Goal: Task Accomplishment & Management: Complete application form

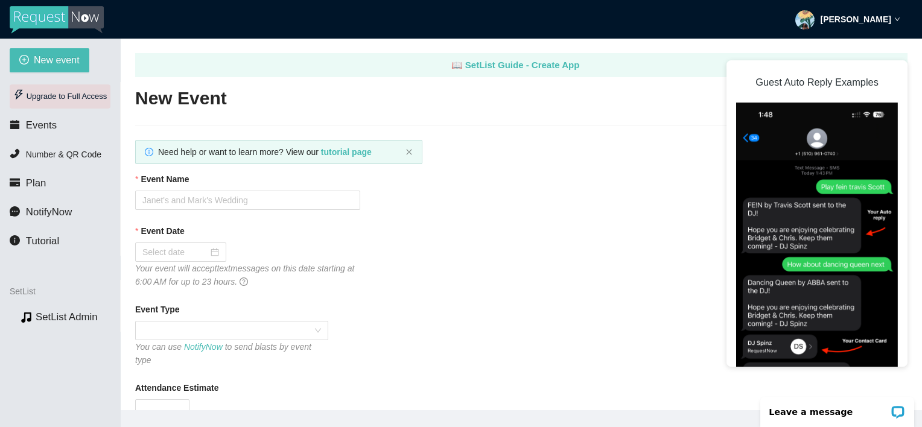
click at [29, 97] on div "Upgrade to Full Access" at bounding box center [60, 96] width 101 height 24
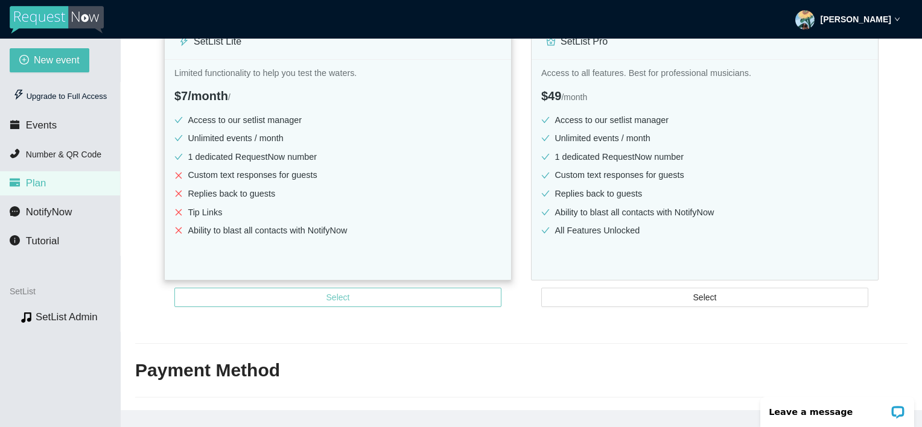
click at [343, 303] on span "Select" at bounding box center [338, 297] width 24 height 13
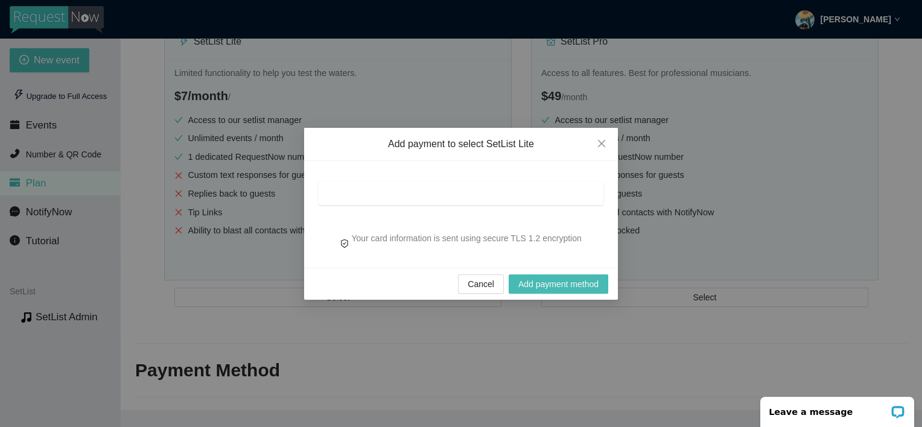
click at [384, 177] on div at bounding box center [461, 197] width 285 height 42
click at [384, 182] on div at bounding box center [461, 194] width 285 height 24
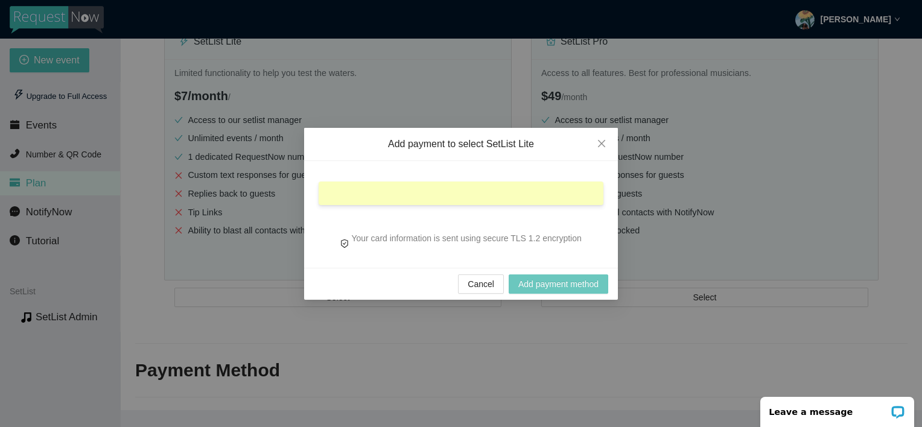
click at [530, 281] on span "Add payment method" at bounding box center [558, 284] width 80 height 13
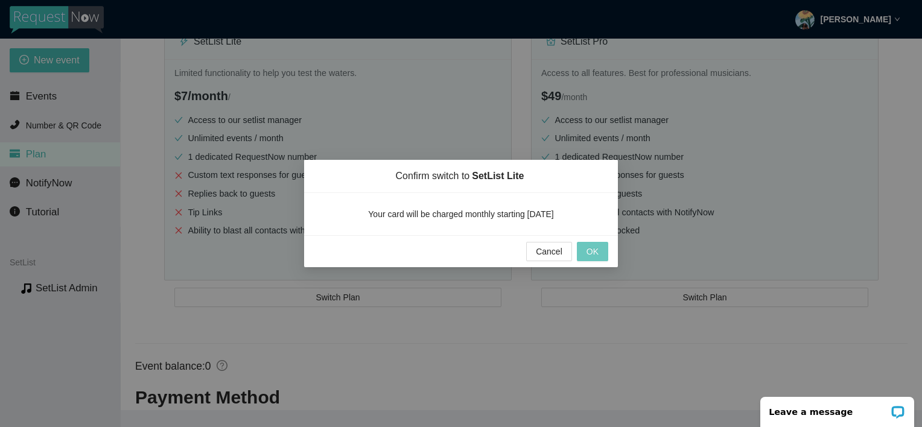
click at [591, 249] on span "OK" at bounding box center [592, 251] width 12 height 13
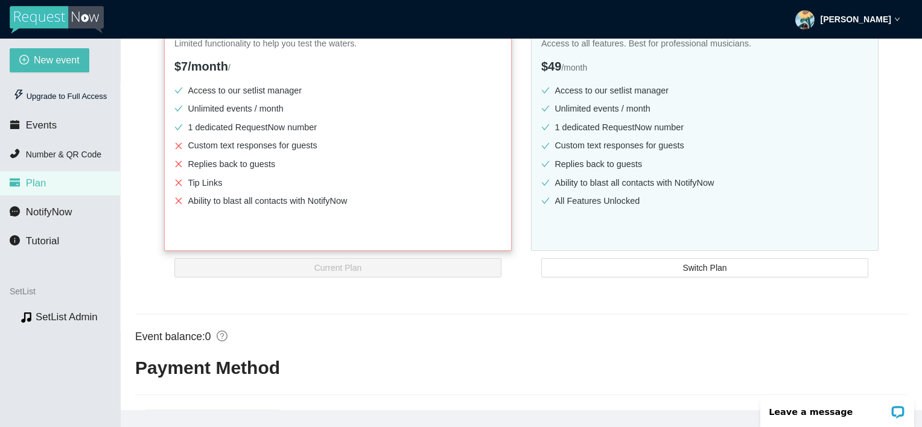
scroll to position [248, 0]
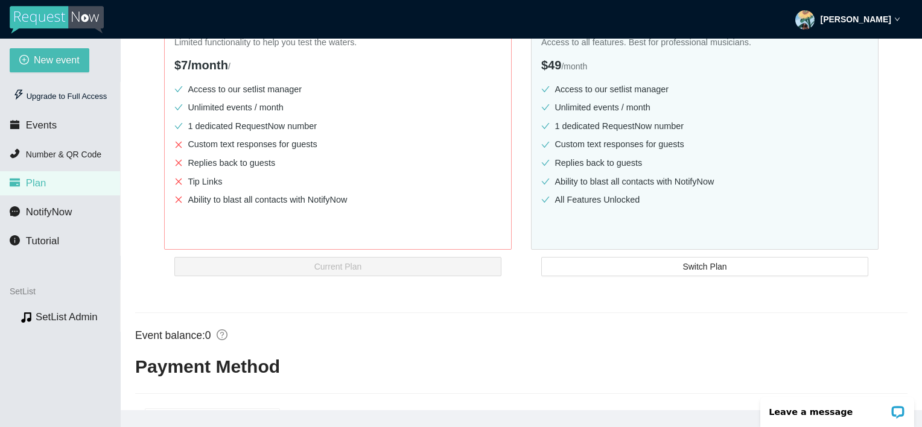
click at [878, 29] on div "[PERSON_NAME]" at bounding box center [847, 19] width 105 height 39
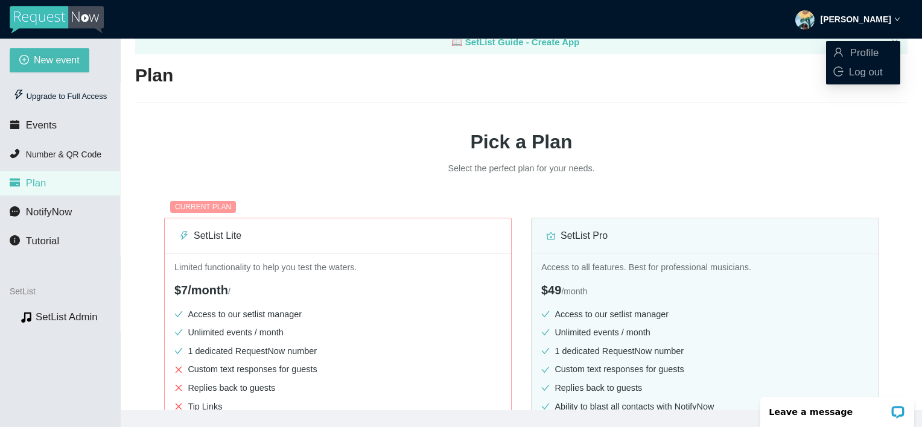
scroll to position [0, 0]
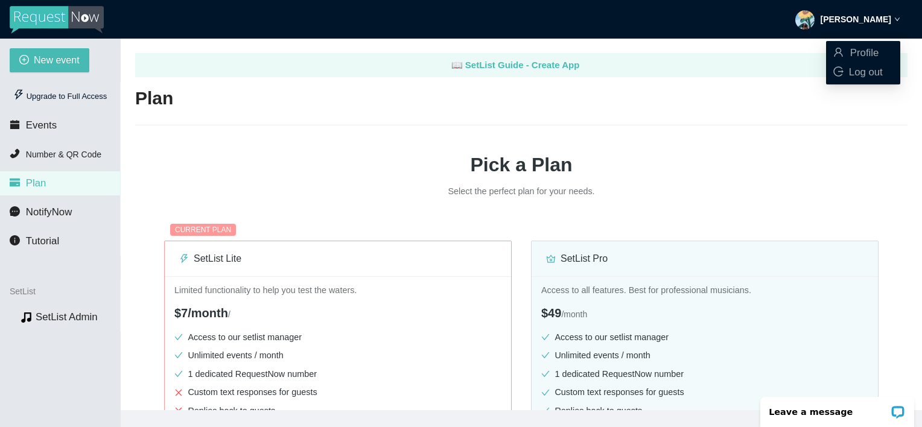
click at [524, 58] on div "📖 SetList Guide - Create App" at bounding box center [515, 65] width 742 height 14
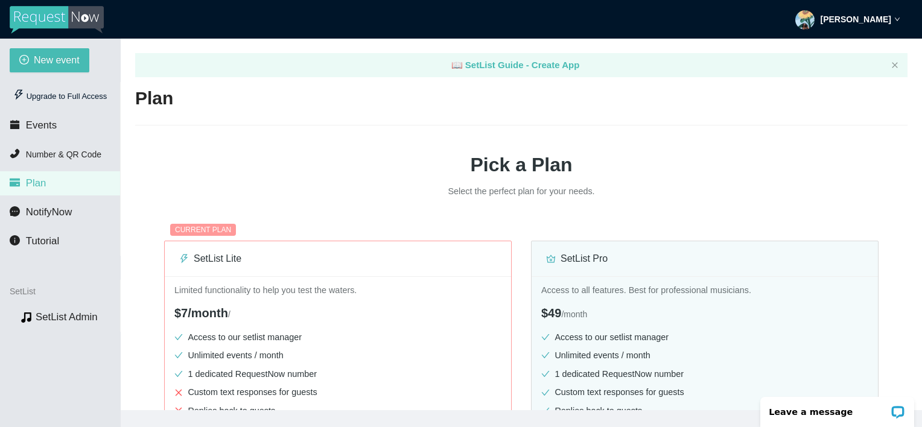
click at [55, 140] on ul "Upgrade to Full Access Events Number & QR Code Plan NotifyNow Tutorial" at bounding box center [60, 169] width 121 height 174
click at [54, 130] on li "Events" at bounding box center [60, 125] width 120 height 24
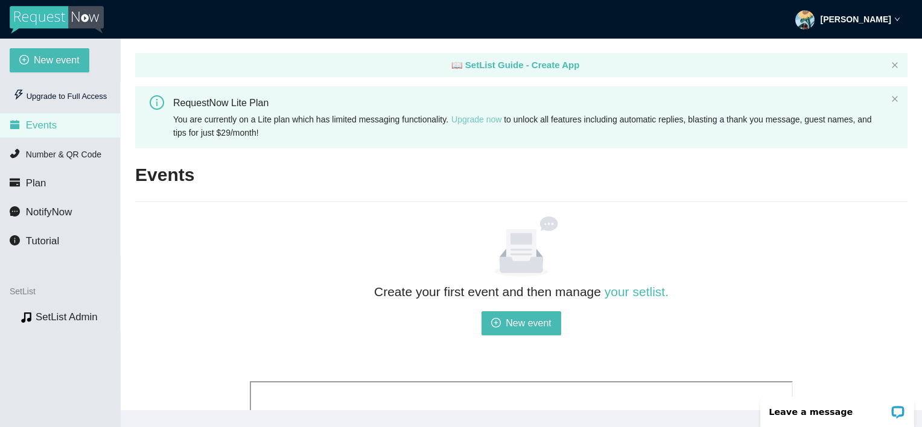
click at [481, 120] on link "Upgrade now" at bounding box center [476, 120] width 50 height 10
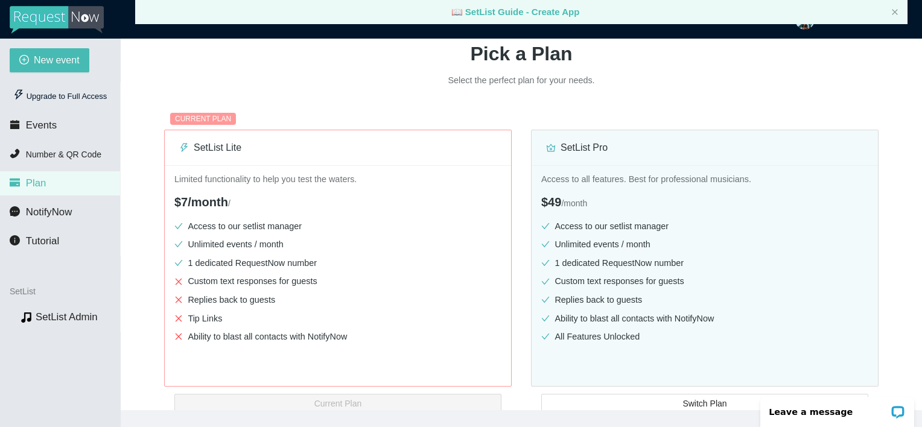
scroll to position [111, 0]
click at [62, 136] on li "Events" at bounding box center [60, 125] width 120 height 24
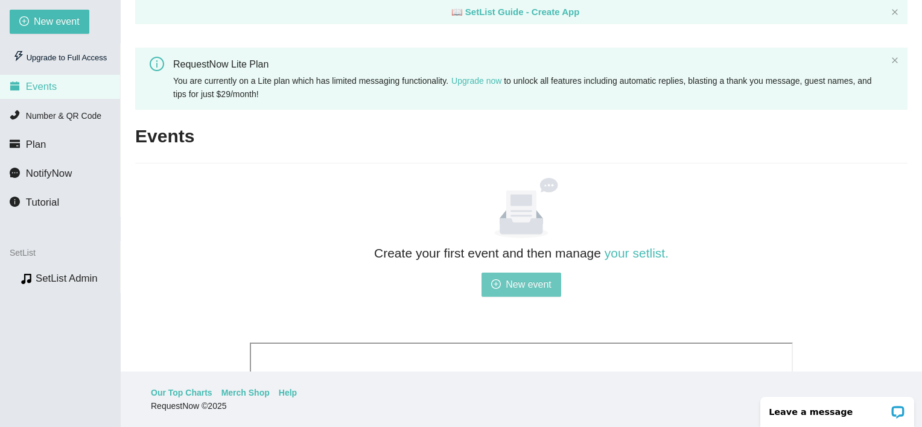
click at [519, 292] on span "New event" at bounding box center [529, 284] width 46 height 15
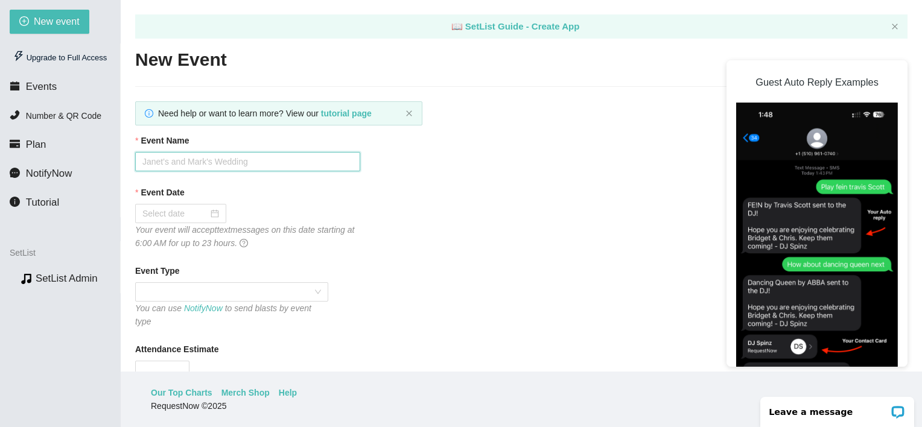
click at [301, 162] on input "Event Name" at bounding box center [247, 161] width 225 height 19
type input "[PERSON_NAME] COL"
click at [195, 209] on input "Event Date" at bounding box center [175, 213] width 66 height 13
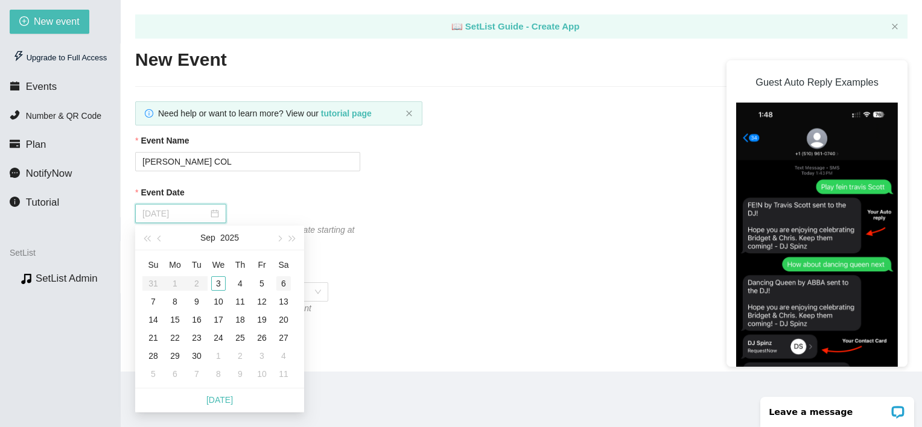
type input "[DATE]"
click at [289, 290] on div "6" at bounding box center [283, 283] width 14 height 14
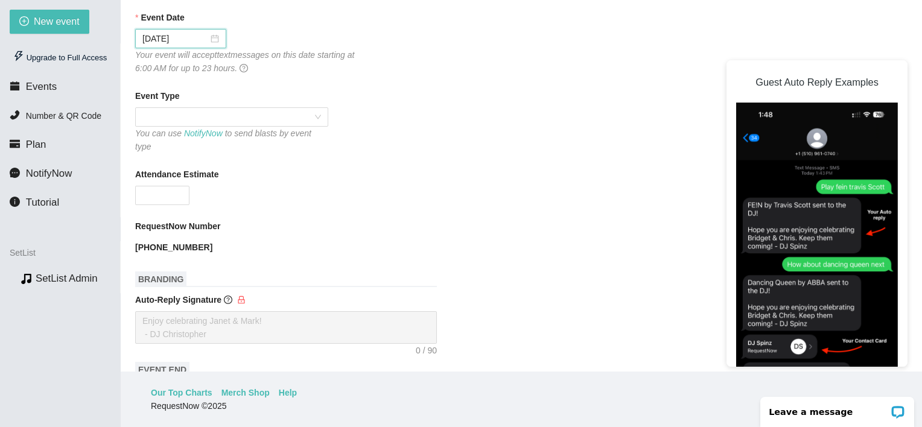
scroll to position [176, 0]
click at [281, 122] on span at bounding box center [231, 116] width 179 height 18
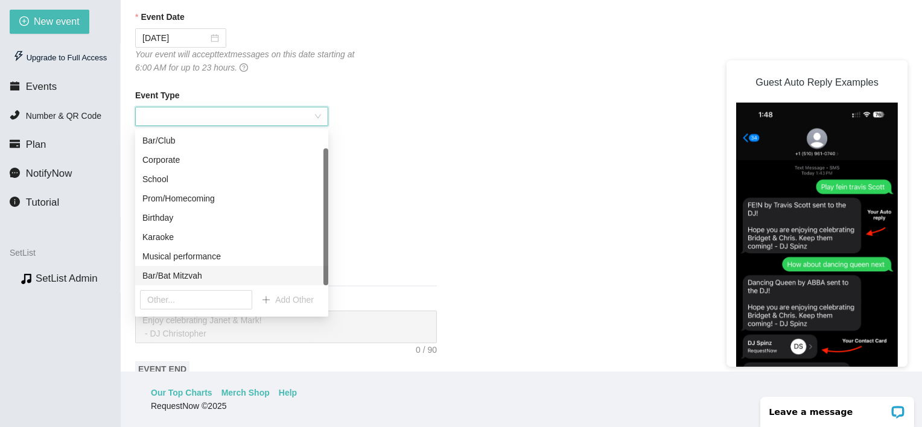
scroll to position [0, 0]
click at [181, 297] on input "text" at bounding box center [196, 299] width 112 height 19
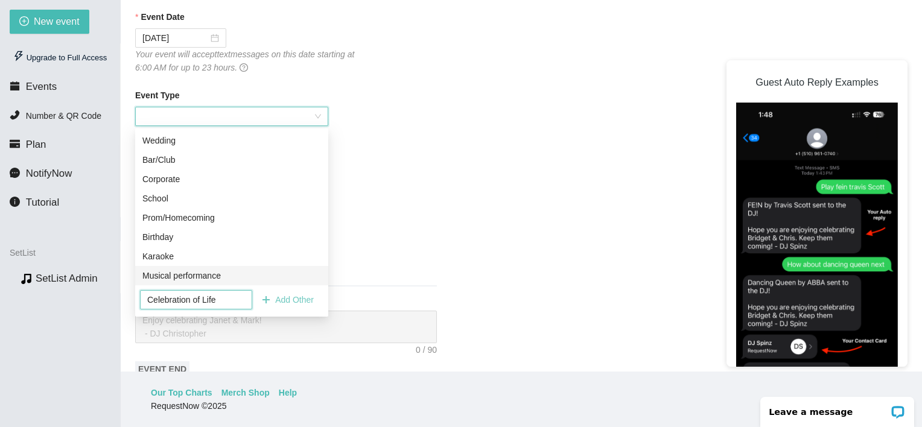
type input "Celebration of Life"
click at [294, 298] on span "Add Other" at bounding box center [294, 299] width 39 height 13
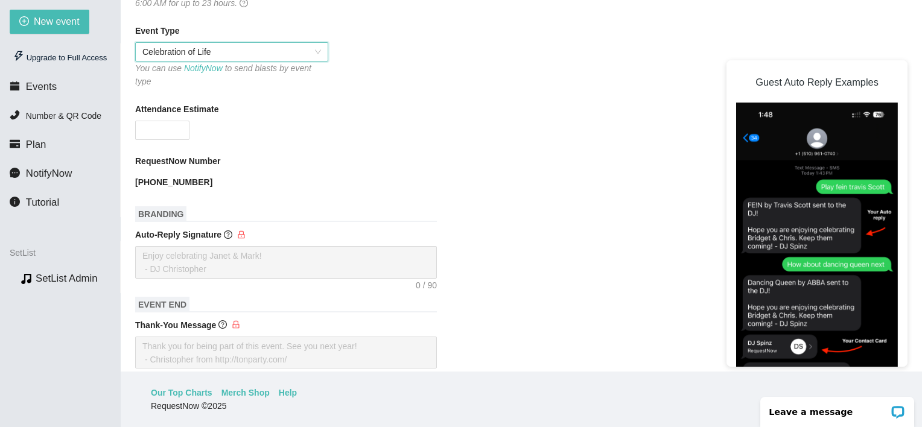
scroll to position [241, 0]
type input "0"
click at [178, 128] on span "Decrease Value" at bounding box center [182, 133] width 13 height 11
click at [142, 123] on input "0" at bounding box center [162, 130] width 53 height 18
click at [154, 121] on input "0" at bounding box center [162, 130] width 53 height 18
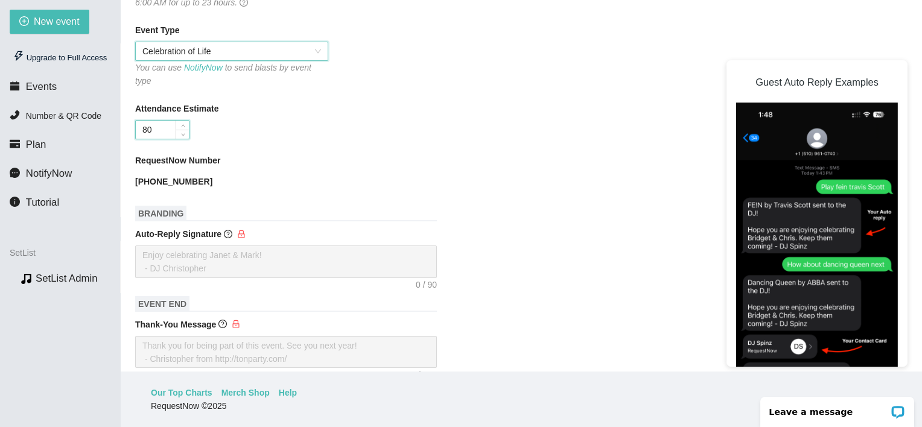
type input "80"
click at [264, 135] on form "Event Name Leah Wilbert's COL Event Date 09/06/2025 Your event will accept text…" at bounding box center [521, 297] width 772 height 809
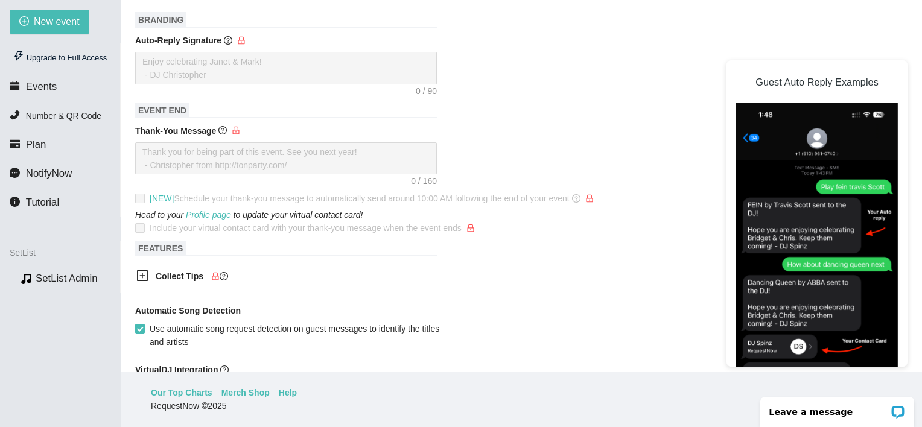
scroll to position [436, 0]
click at [144, 192] on span at bounding box center [140, 197] width 10 height 10
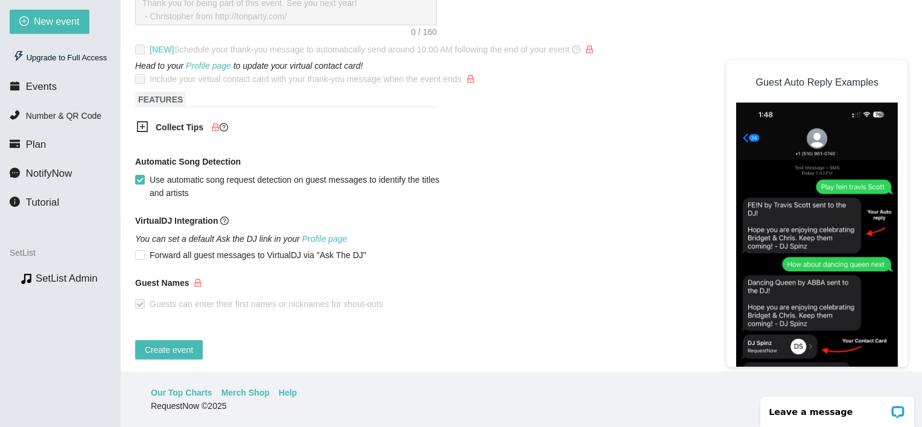
scroll to position [584, 0]
click at [162, 343] on span "Create event" at bounding box center [169, 349] width 48 height 13
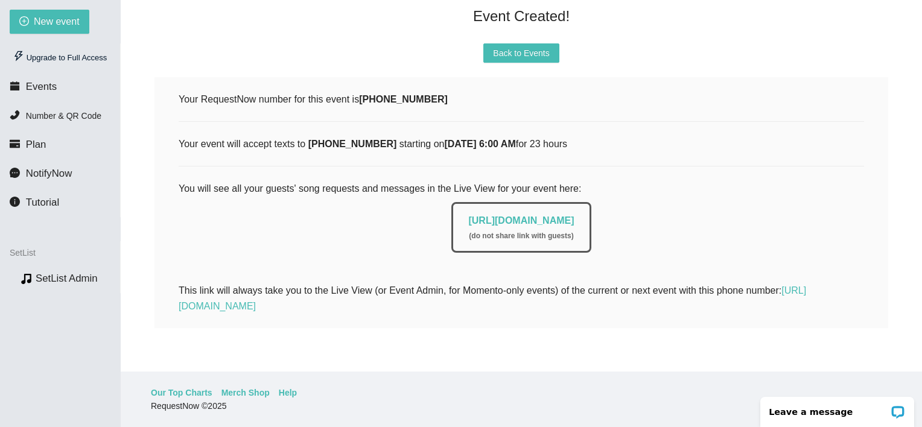
scroll to position [139, 0]
click at [468, 215] on link "https://app.requestnow.io/live/rmodnwr" at bounding box center [521, 220] width 106 height 10
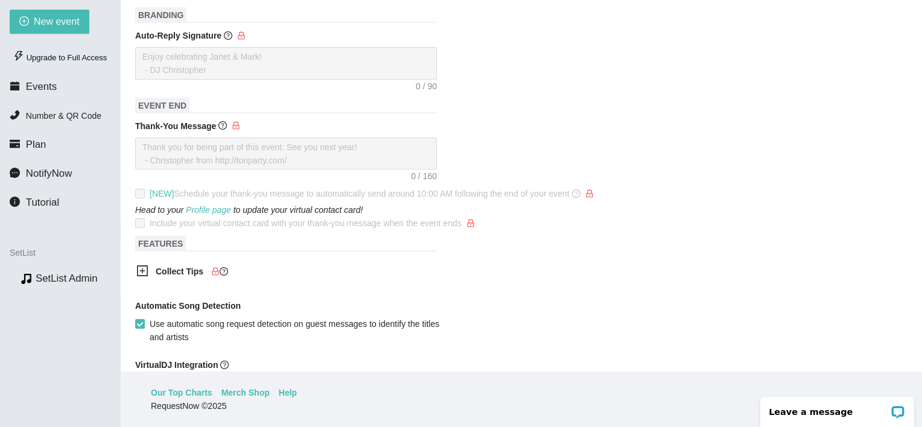
scroll to position [584, 0]
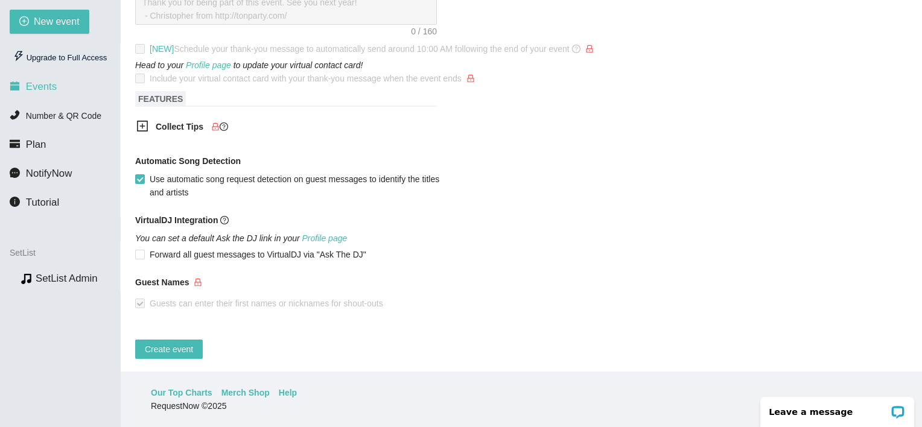
click at [62, 87] on li "Events" at bounding box center [60, 87] width 120 height 24
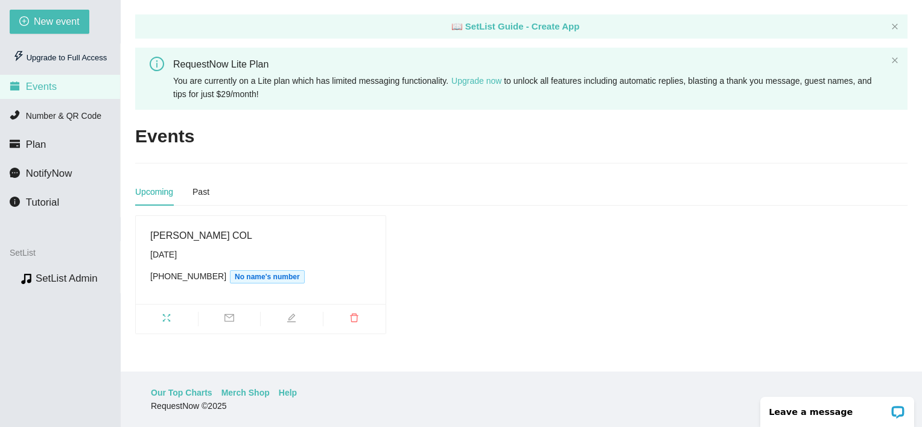
click at [271, 270] on div "(419) 359-0822 No name's number" at bounding box center [260, 277] width 221 height 14
click at [292, 318] on icon "edit" at bounding box center [292, 318] width 10 height 10
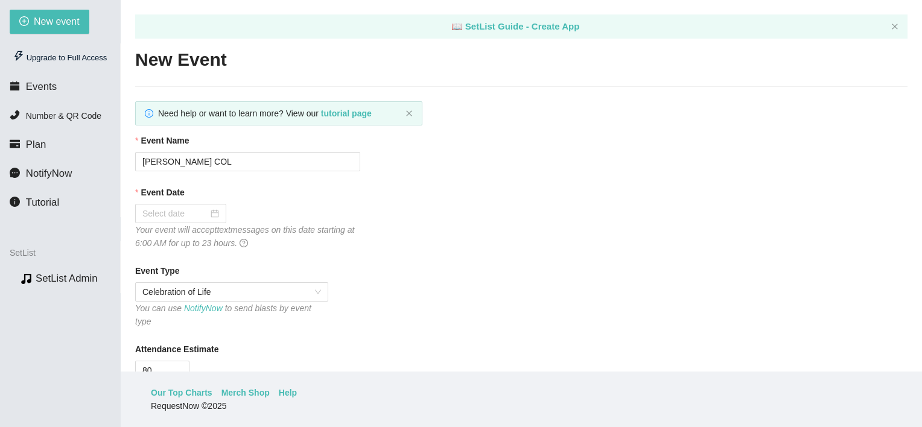
type textarea "[URL][DOMAIN_NAME]"
type input "[PERSON_NAME] COL"
type input "09/06/2025"
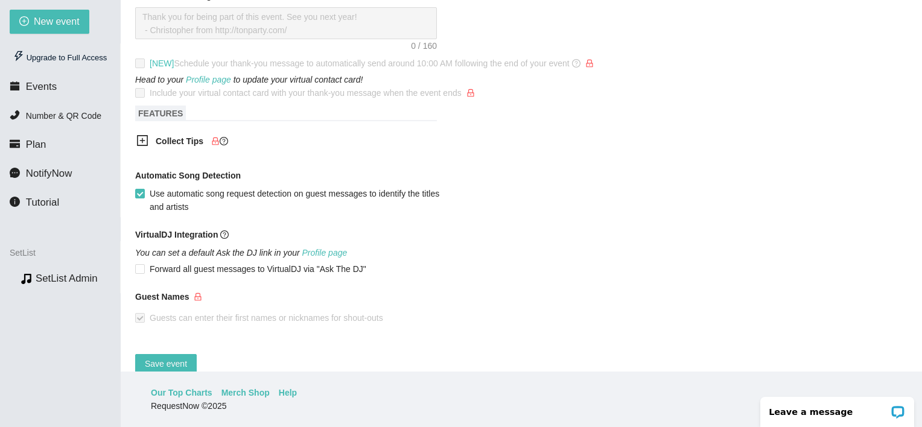
scroll to position [584, 0]
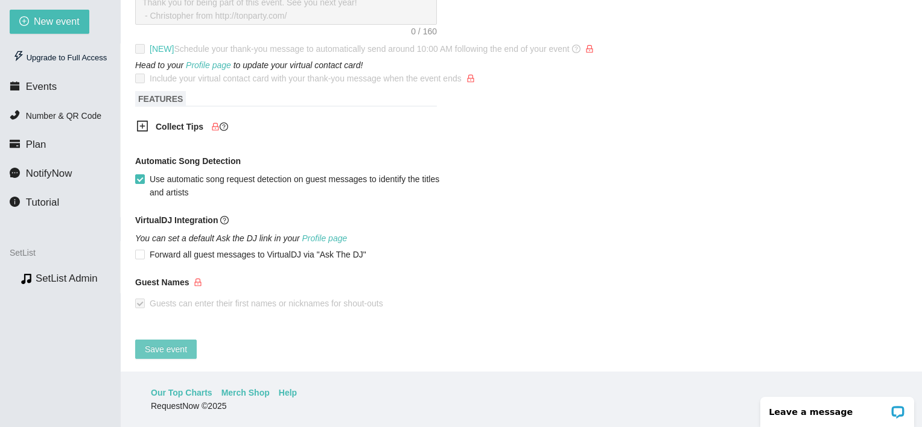
click at [168, 345] on button "Save event" at bounding box center [166, 349] width 62 height 19
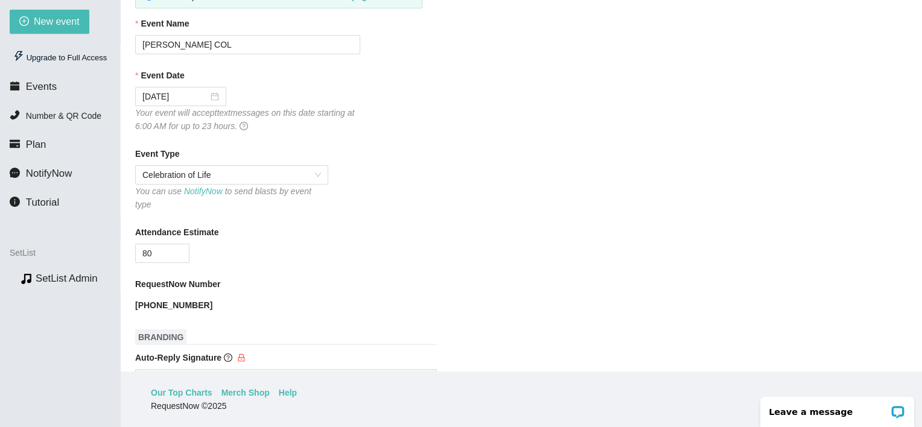
scroll to position [0, 0]
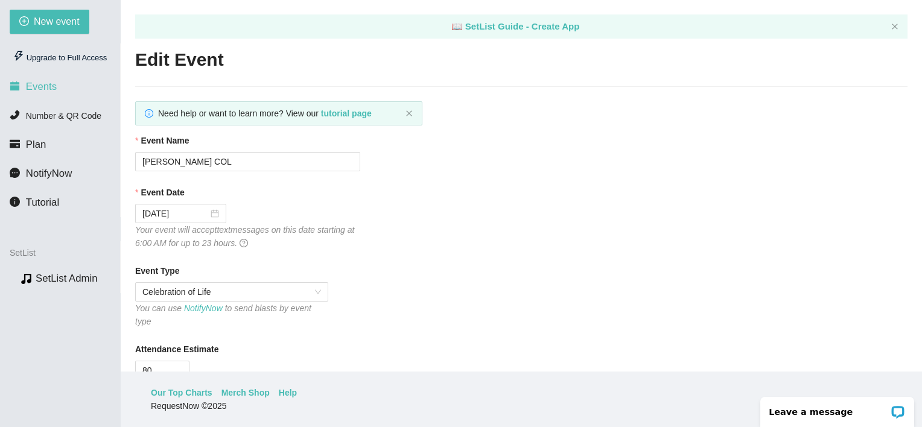
click at [53, 92] on span "Events" at bounding box center [41, 86] width 31 height 11
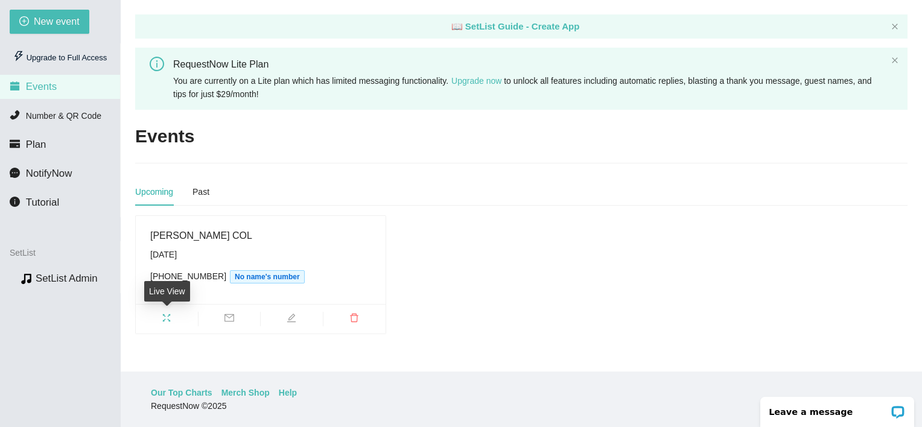
click at [168, 323] on span "fullscreen" at bounding box center [167, 319] width 62 height 13
click at [234, 319] on span "mail" at bounding box center [229, 319] width 62 height 13
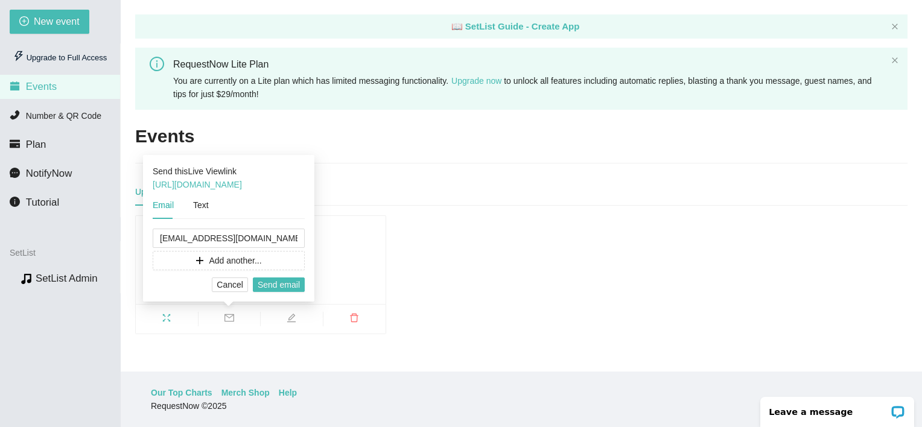
click at [188, 210] on div "Email Text" at bounding box center [181, 205] width 56 height 28
click at [200, 210] on div "Text" at bounding box center [201, 204] width 16 height 13
click at [173, 208] on div "Email Text" at bounding box center [181, 205] width 56 height 28
click at [164, 207] on div "Email" at bounding box center [163, 204] width 21 height 13
click at [264, 280] on span "Send email" at bounding box center [279, 284] width 42 height 13
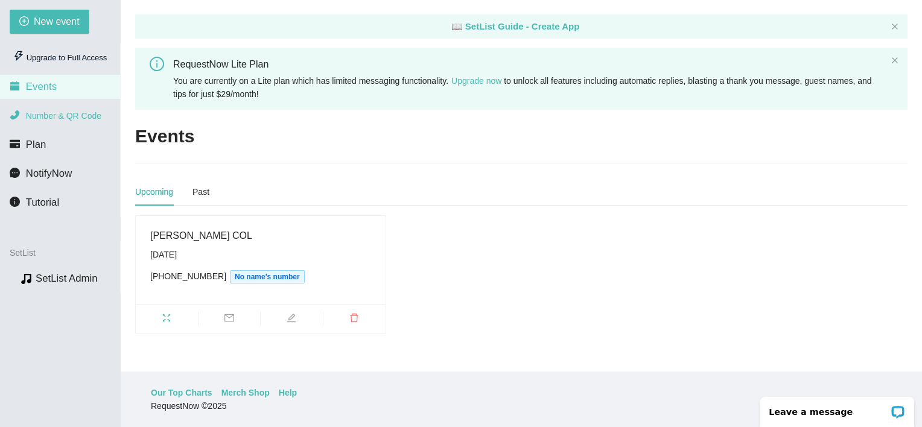
click at [83, 112] on span "Number & QR Code" at bounding box center [63, 116] width 75 height 10
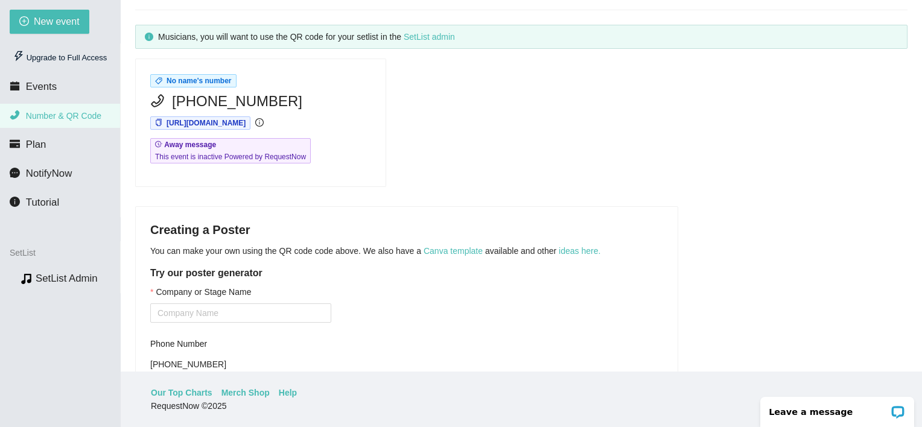
scroll to position [226, 0]
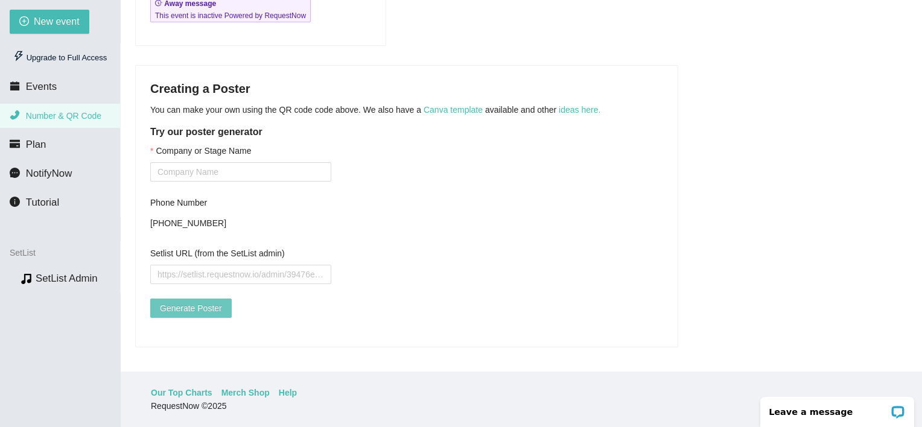
click at [178, 302] on span "Generate Poster" at bounding box center [191, 308] width 62 height 13
click at [205, 148] on label "Company or Stage Name" at bounding box center [200, 150] width 101 height 13
click at [205, 162] on input "Company or Stage Name" at bounding box center [240, 171] width 181 height 19
click at [189, 168] on input "Company or Stage Name" at bounding box center [240, 171] width 181 height 19
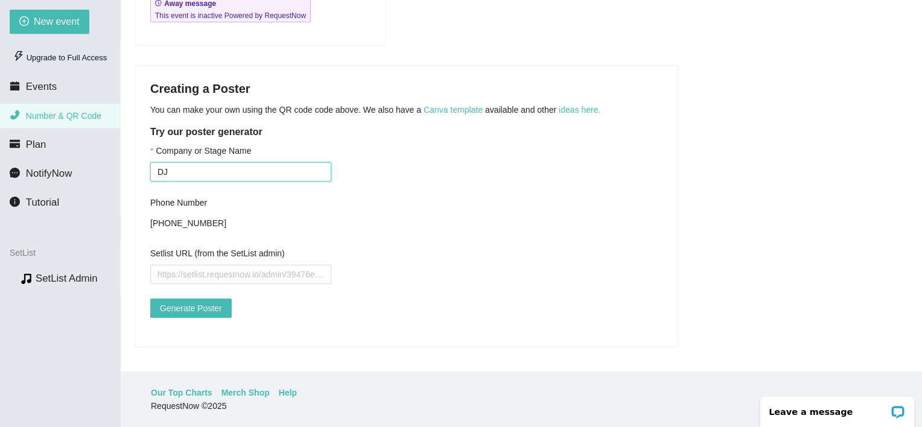
type input "D"
type input "E"
type input "DJ Wilberto"
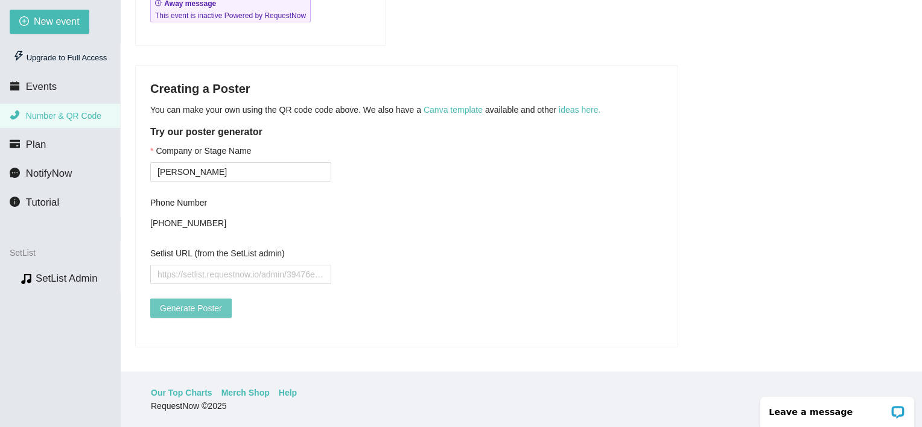
click at [175, 302] on span "Generate Poster" at bounding box center [191, 308] width 62 height 13
click at [188, 265] on input "Setlist URL (from the SetList admin)" at bounding box center [240, 274] width 181 height 19
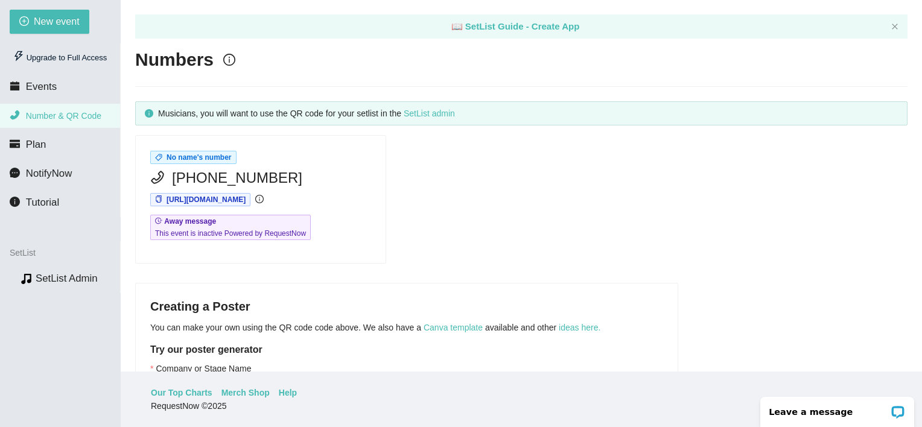
scroll to position [0, 0]
click at [420, 116] on link "SetList admin" at bounding box center [429, 114] width 51 height 10
click at [323, 243] on div "No name's number (419) 359-0822 https://app.requestnow.io/gegybae/next Away mes…" at bounding box center [261, 199] width 250 height 127
click at [125, 222] on main "📖 SetList Guide - Create App Numbers Musicians, you will want to use the QR cod…" at bounding box center [521, 186] width 801 height 372
click at [160, 203] on span "https://app.requestnow.io/gegybae/next" at bounding box center [200, 199] width 100 height 13
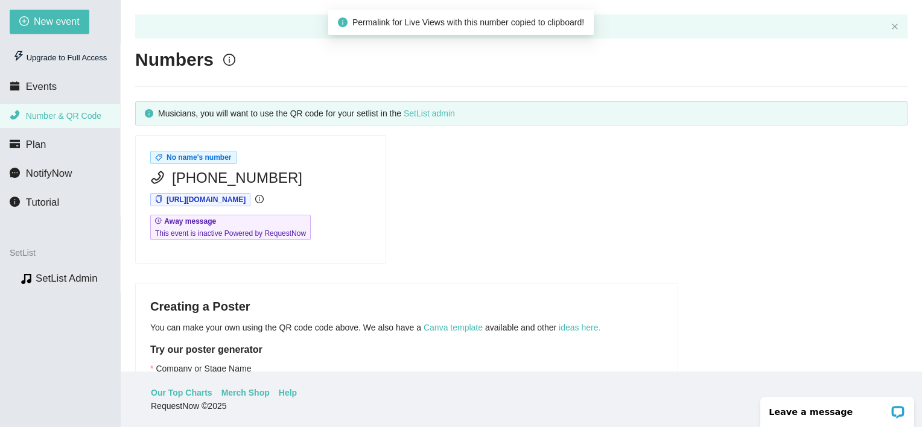
scroll to position [226, 0]
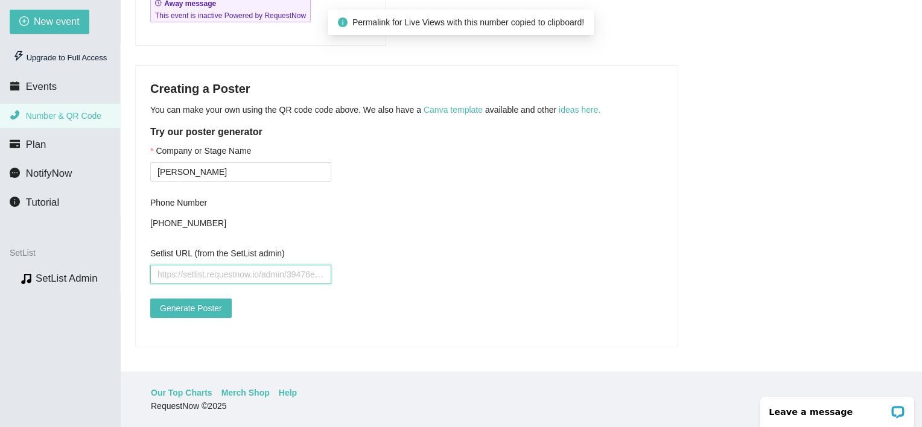
click at [203, 266] on input "Setlist URL (from the SetList admin)" at bounding box center [240, 274] width 181 height 19
paste input "https://app.requestnow.io/gegybae/next"
type input "https://app.requestnow.io/gegybae/next"
click at [203, 299] on button "Generate Poster" at bounding box center [190, 308] width 81 height 19
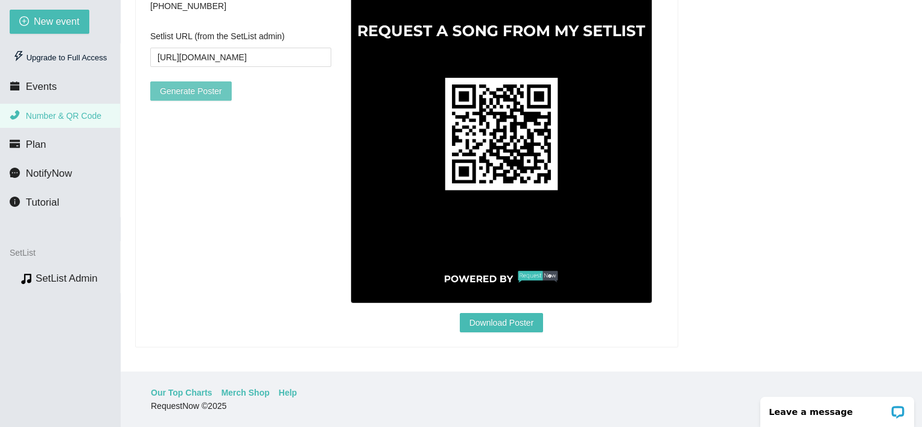
scroll to position [439, 0]
click at [480, 319] on span "Download Poster" at bounding box center [501, 322] width 65 height 13
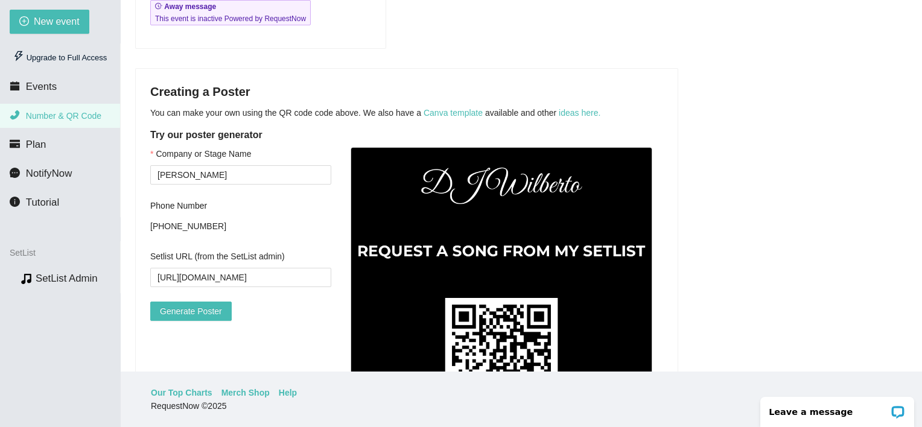
scroll to position [216, 0]
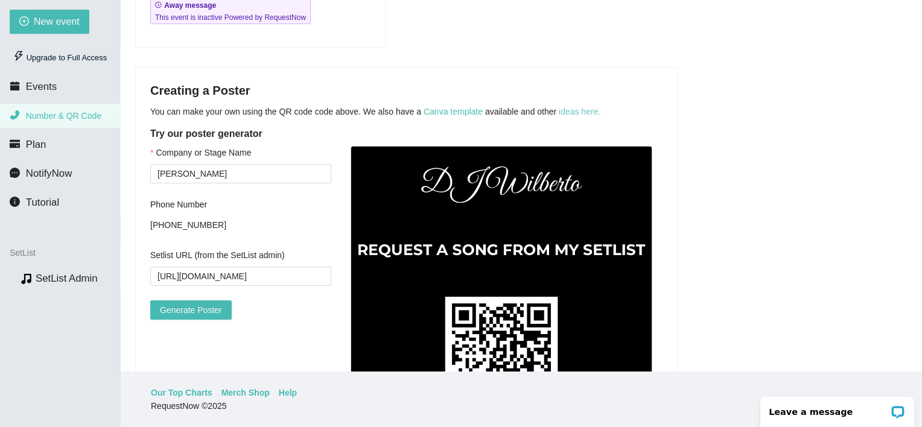
click at [570, 116] on link "ideas here." at bounding box center [580, 112] width 42 height 10
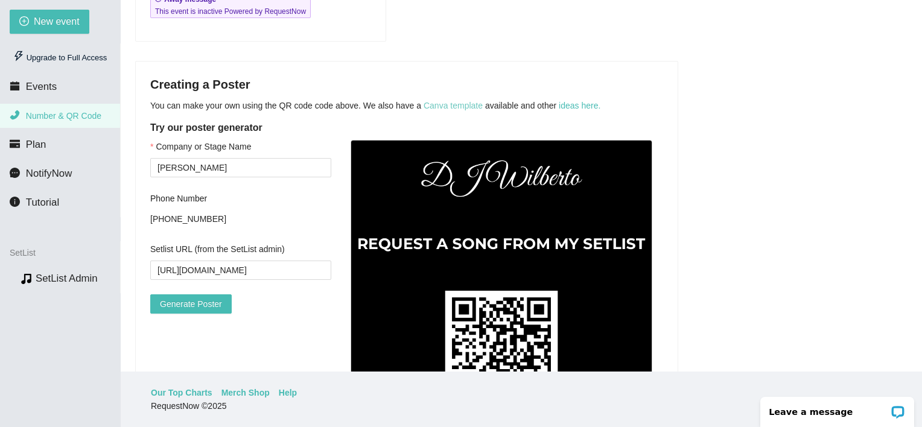
click at [446, 101] on link "Canva template" at bounding box center [453, 106] width 59 height 10
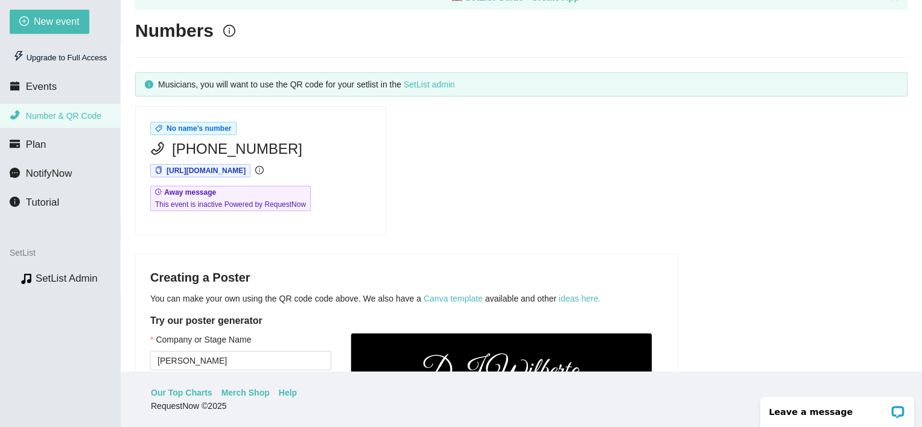
scroll to position [22, 0]
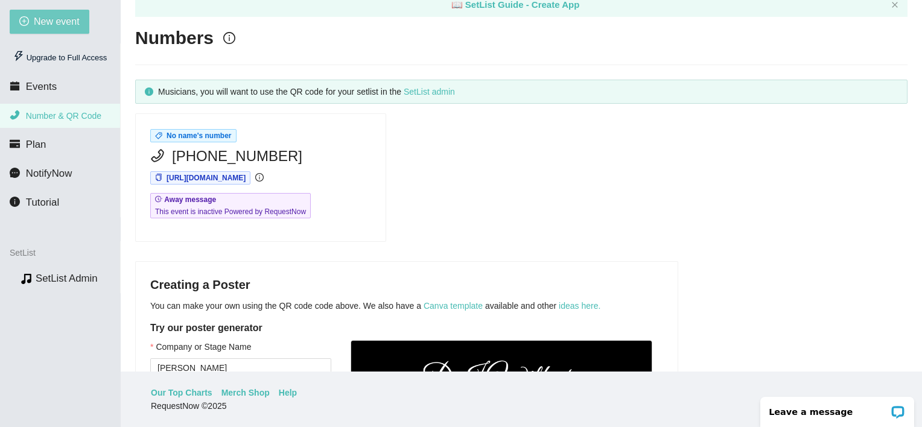
click at [78, 26] on span "New event" at bounding box center [57, 21] width 46 height 15
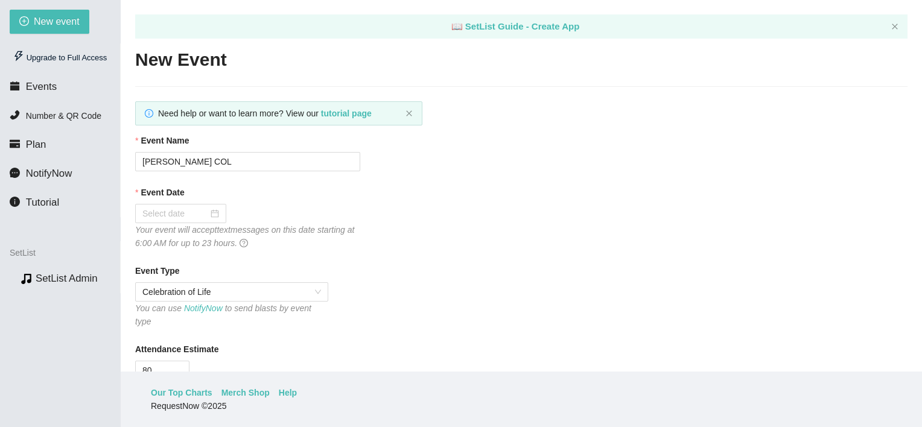
type textarea "[URL][DOMAIN_NAME]"
click at [200, 192] on div "Event Date" at bounding box center [521, 195] width 772 height 18
click at [200, 214] on input "Event Date" at bounding box center [175, 213] width 66 height 13
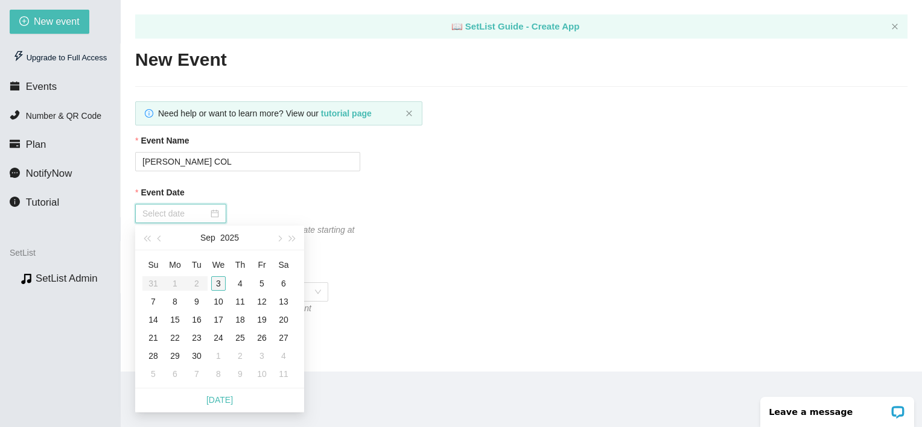
type input "09/03/2025"
click at [211, 282] on div "3" at bounding box center [218, 283] width 14 height 14
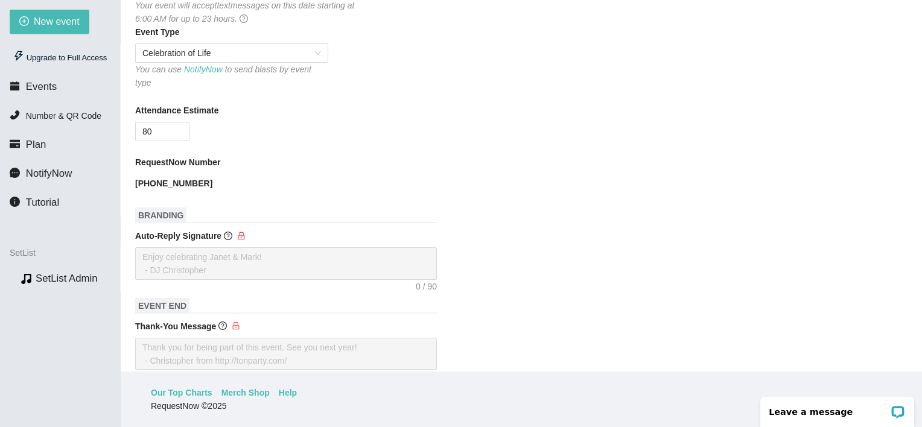
scroll to position [252, 0]
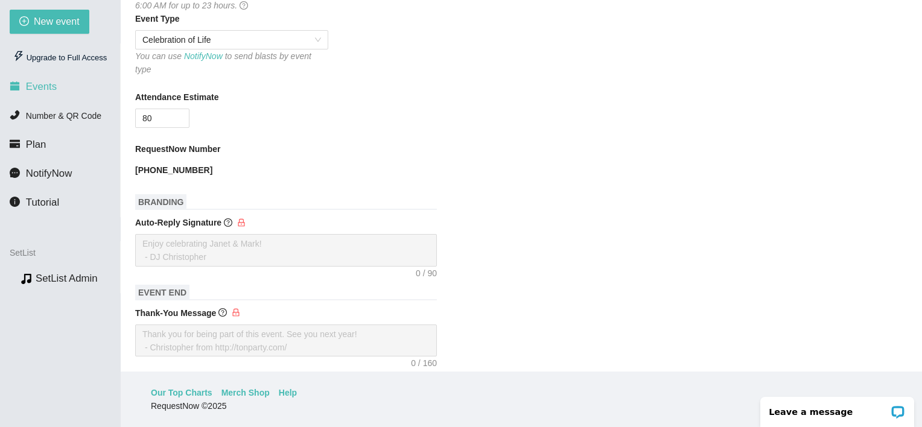
click at [48, 78] on li "Events" at bounding box center [60, 87] width 120 height 24
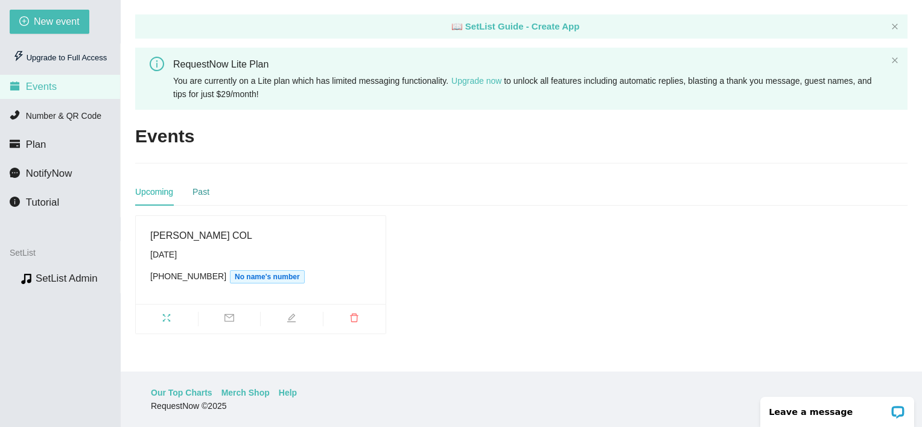
click at [193, 188] on div "Past" at bounding box center [200, 191] width 17 height 13
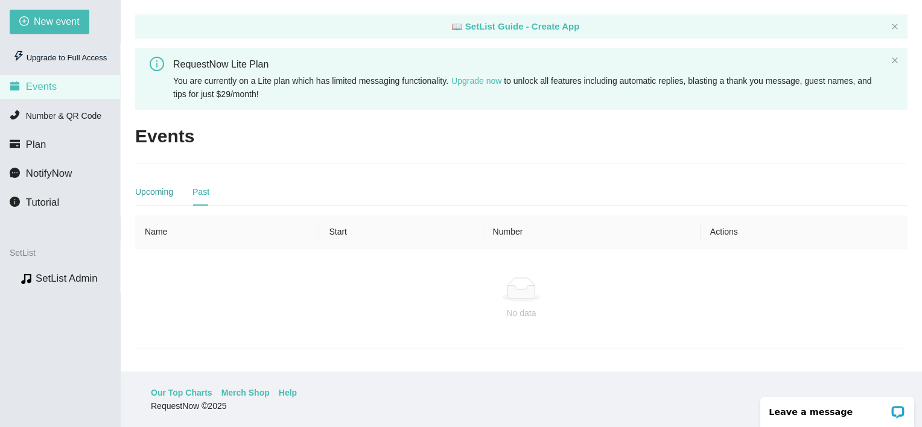
click at [162, 194] on div "Upcoming" at bounding box center [154, 191] width 38 height 13
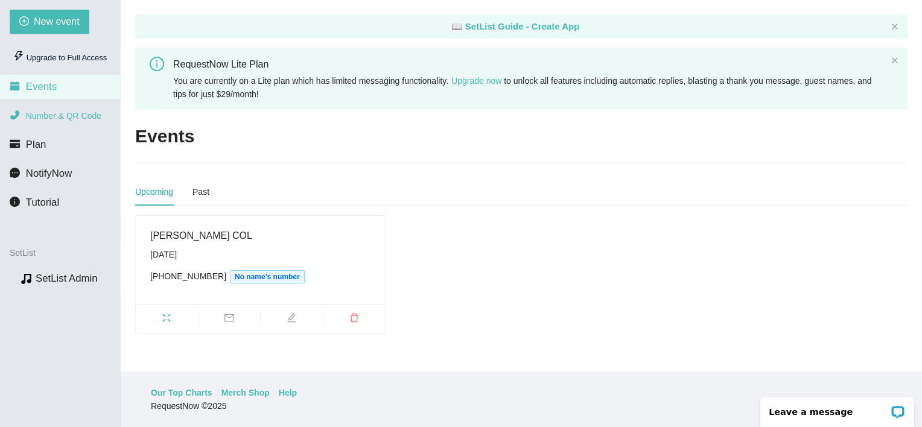
click at [77, 115] on span "Number & QR Code" at bounding box center [63, 116] width 75 height 10
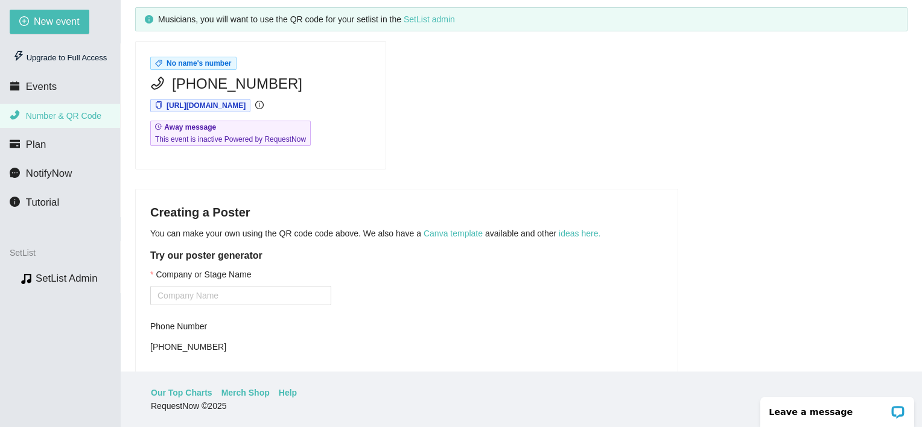
scroll to position [94, 0]
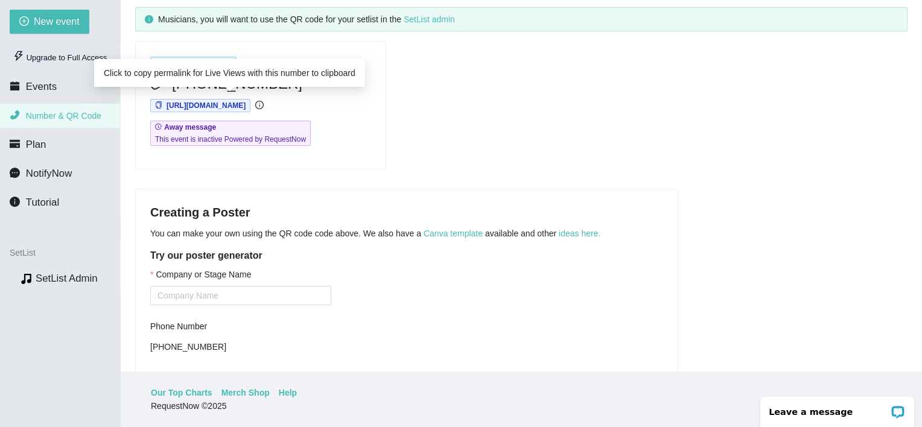
click at [159, 103] on icon "copy" at bounding box center [158, 104] width 5 height 7
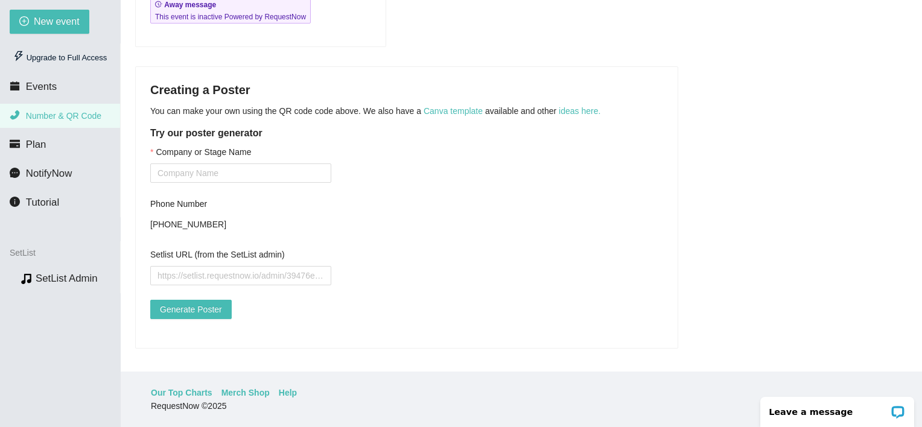
scroll to position [226, 0]
click at [283, 265] on input "Setlist URL (from the SetList admin)" at bounding box center [240, 274] width 181 height 19
click at [204, 303] on span "Generate Poster" at bounding box center [191, 308] width 62 height 13
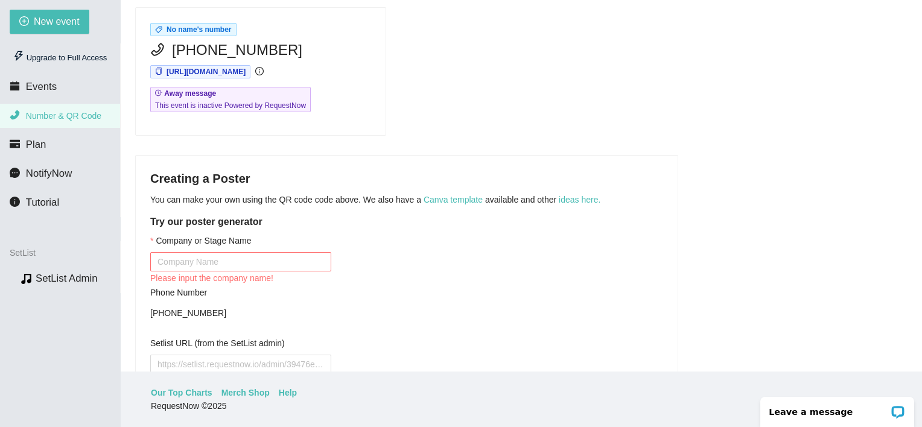
scroll to position [0, 0]
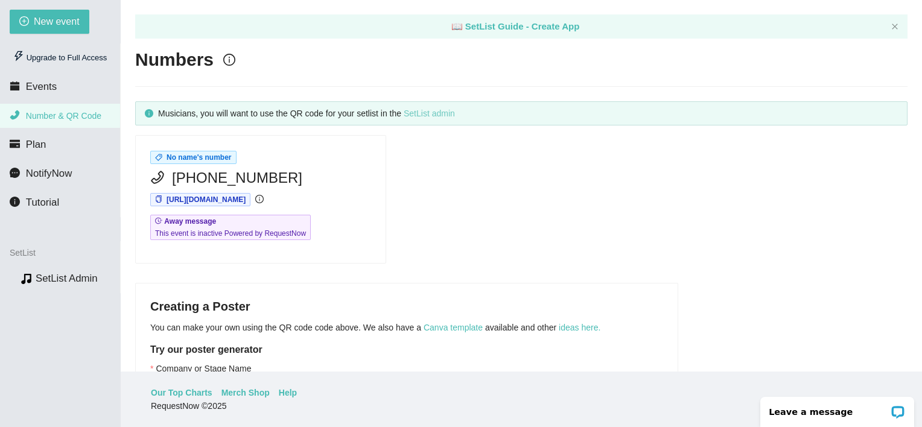
click at [422, 111] on link "SetList admin" at bounding box center [429, 114] width 51 height 10
click at [56, 273] on link "SetList Admin" at bounding box center [67, 278] width 62 height 11
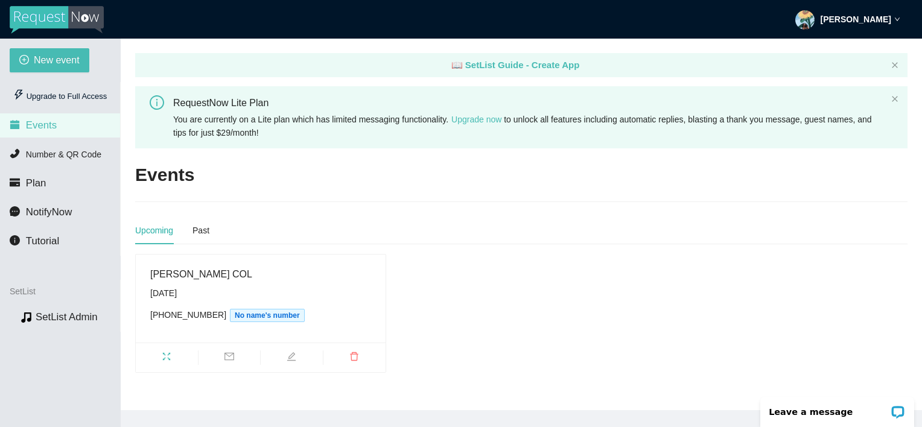
click at [887, 16] on strong "[PERSON_NAME]" at bounding box center [855, 19] width 71 height 10
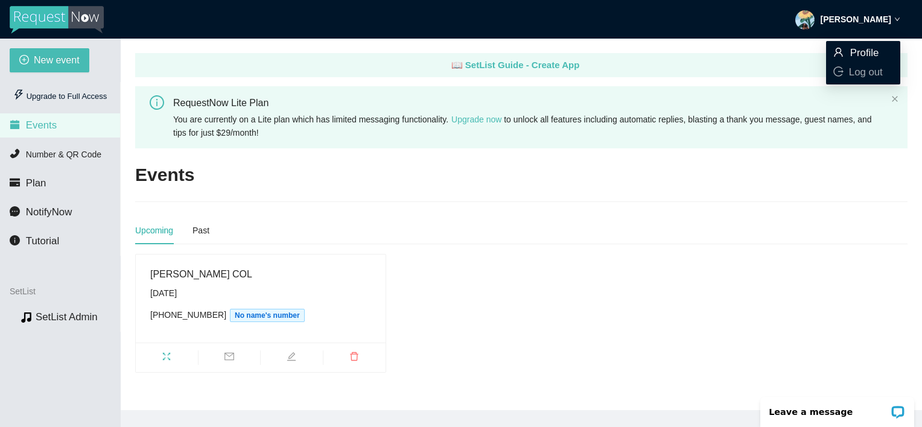
click at [855, 57] on span "Profile" at bounding box center [864, 52] width 29 height 11
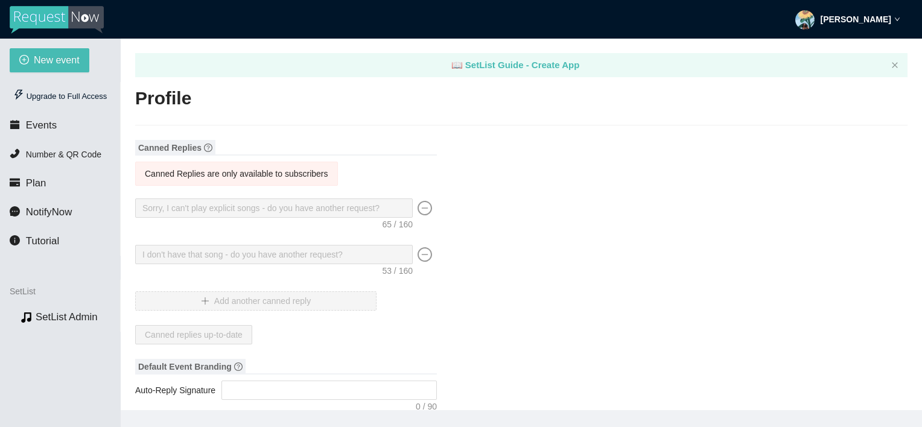
type input "Ivy"
type input "[PERSON_NAME]"
type input "No name"
type input "DJ"
type input "[PHONE_NUMBER]"
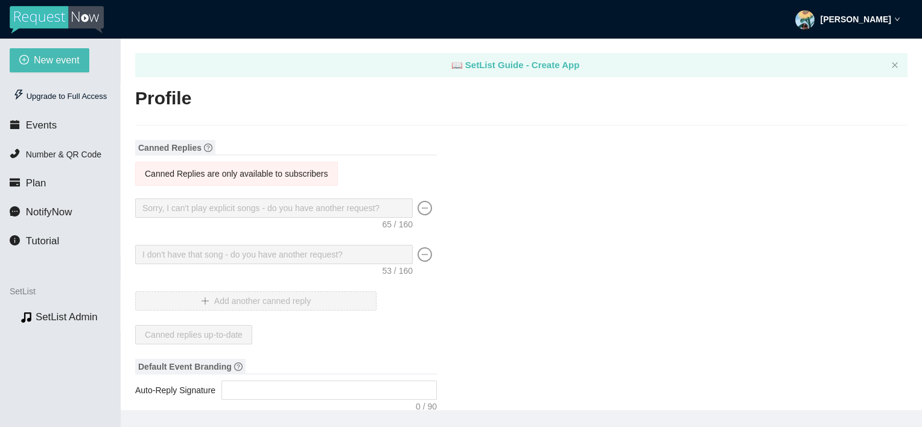
type input "[EMAIL_ADDRESS][DOMAIN_NAME]"
click at [10, 188] on icon "credit-card" at bounding box center [15, 182] width 10 height 10
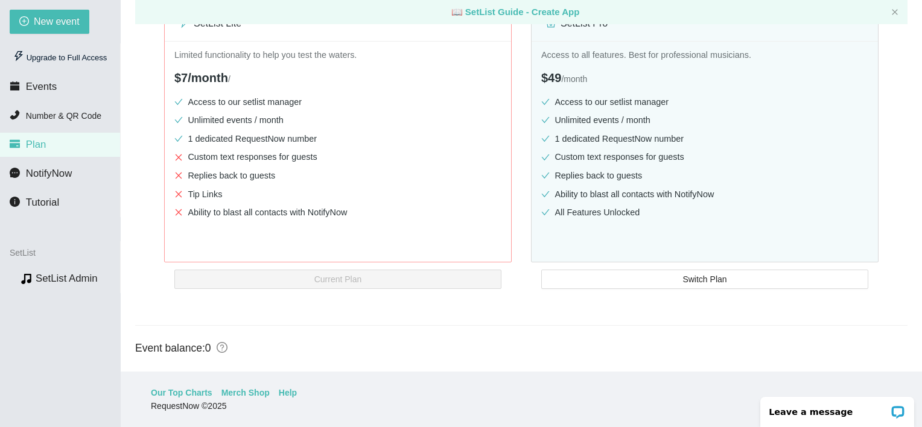
scroll to position [191, 0]
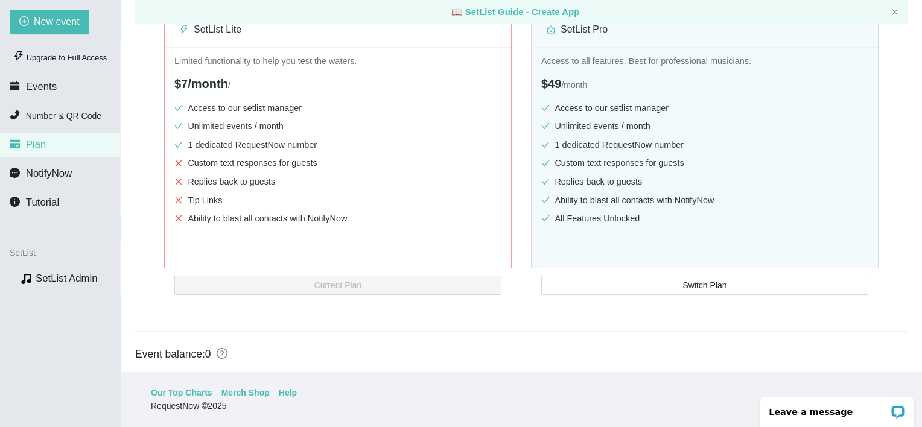
click at [900, 10] on div "📖 SetList Guide - Create App" at bounding box center [521, 12] width 772 height 24
click at [890, 13] on div "📖 SetList Guide - Create App" at bounding box center [521, 12] width 772 height 24
click at [895, 12] on icon "close" at bounding box center [894, 11] width 5 height 5
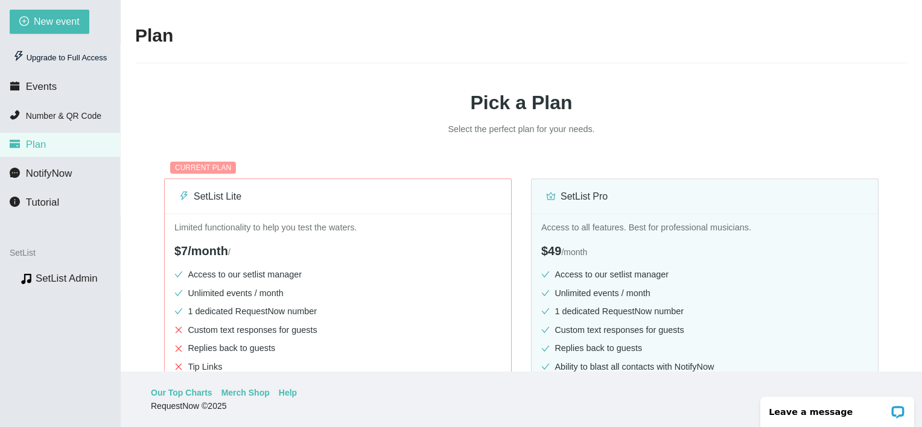
scroll to position [0, 0]
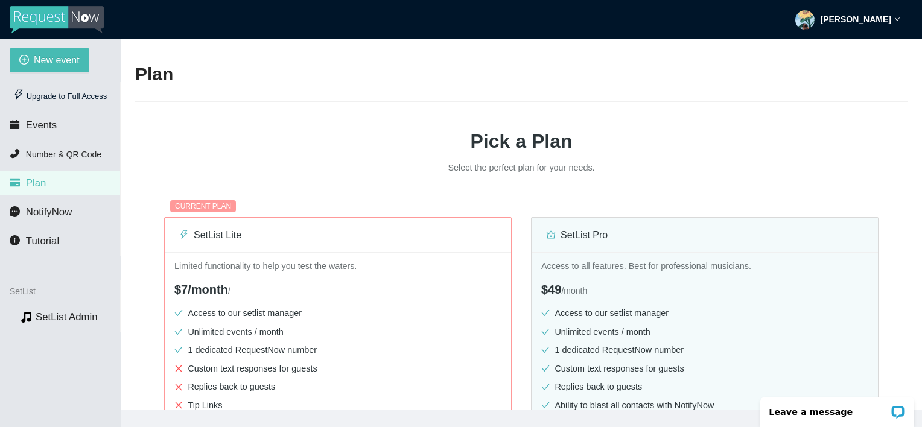
click at [859, 15] on strong "[PERSON_NAME]" at bounding box center [855, 19] width 71 height 10
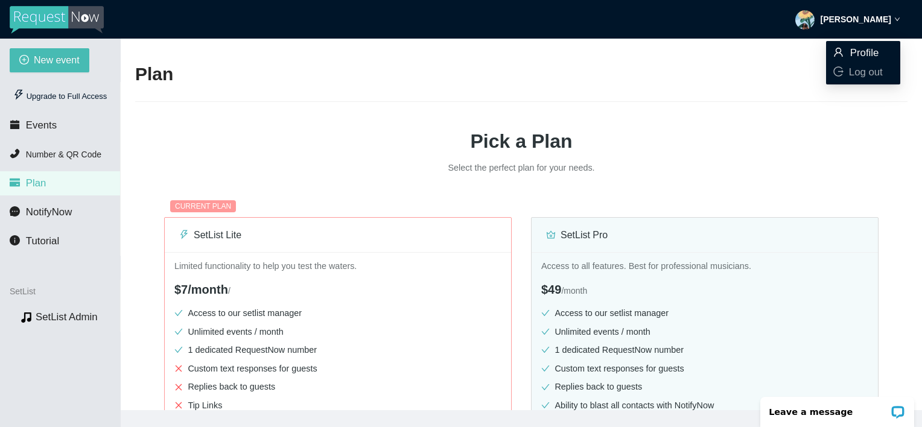
click at [842, 49] on icon "user" at bounding box center [838, 52] width 10 height 10
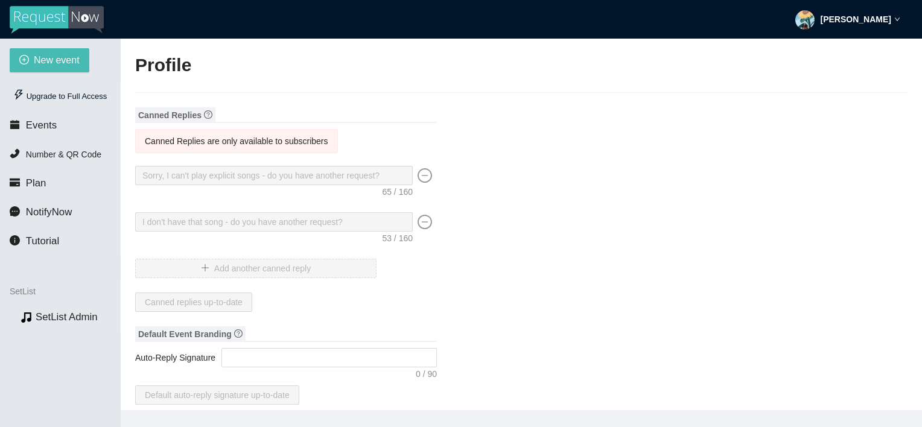
type textarea "[URL][DOMAIN_NAME]"
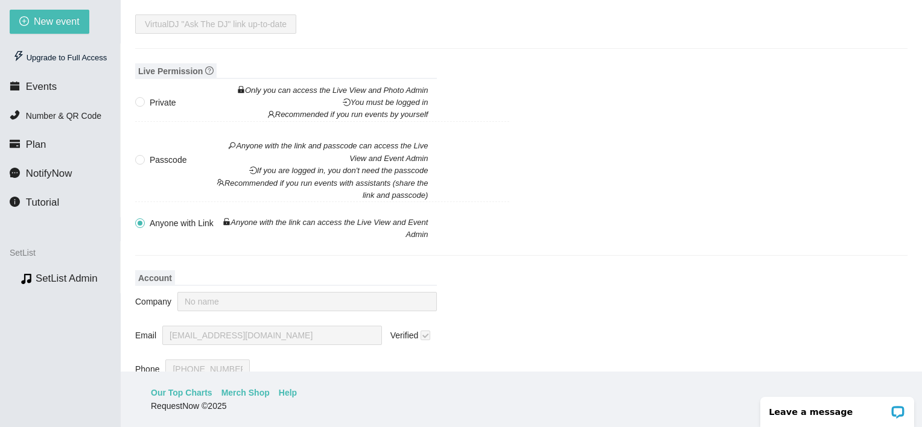
scroll to position [983, 0]
